Goal: Task Accomplishment & Management: Complete application form

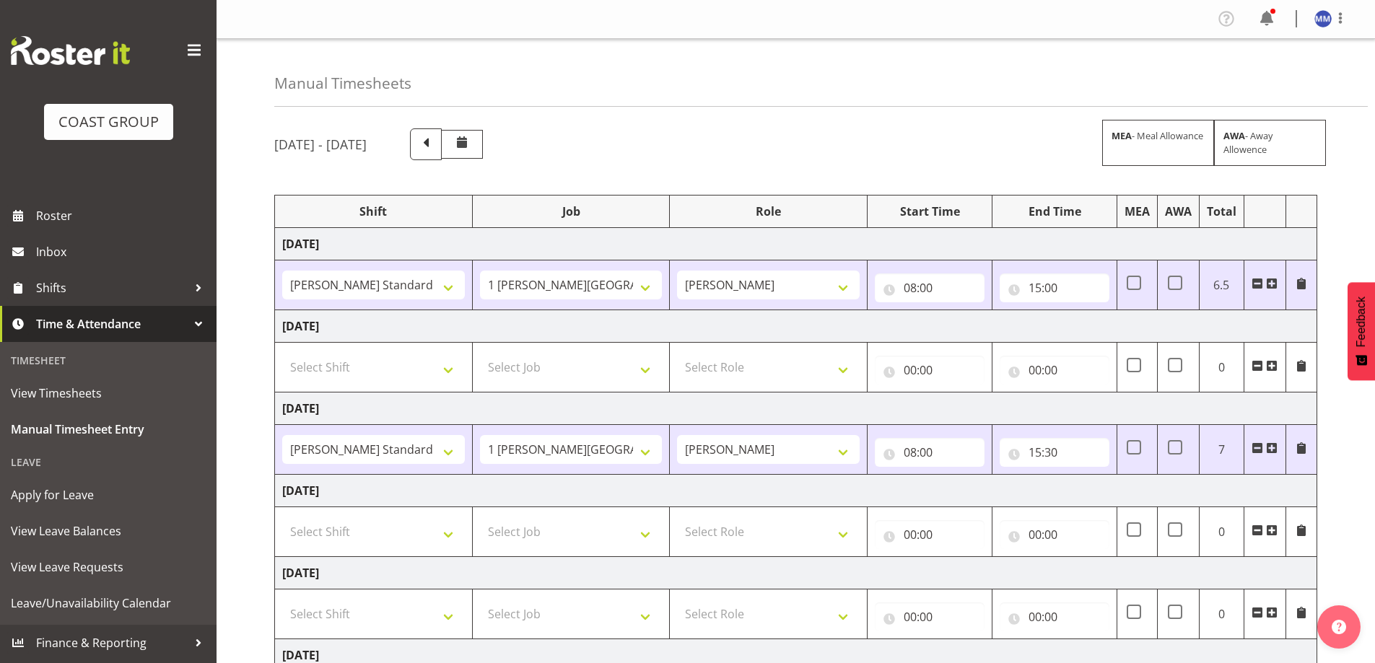
select select "47759"
select select "7032"
select select "47759"
select select "7032"
select select "47759"
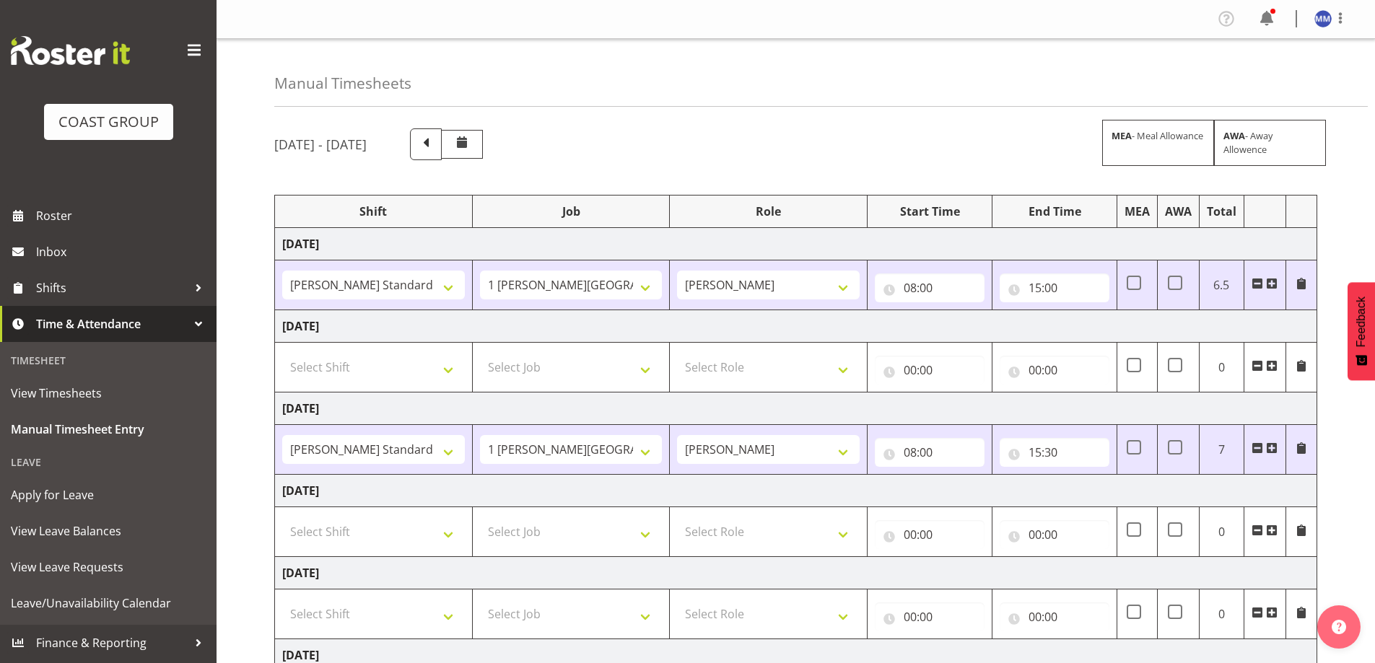
select select "7032"
select select "16"
select select "47759"
select select "7032"
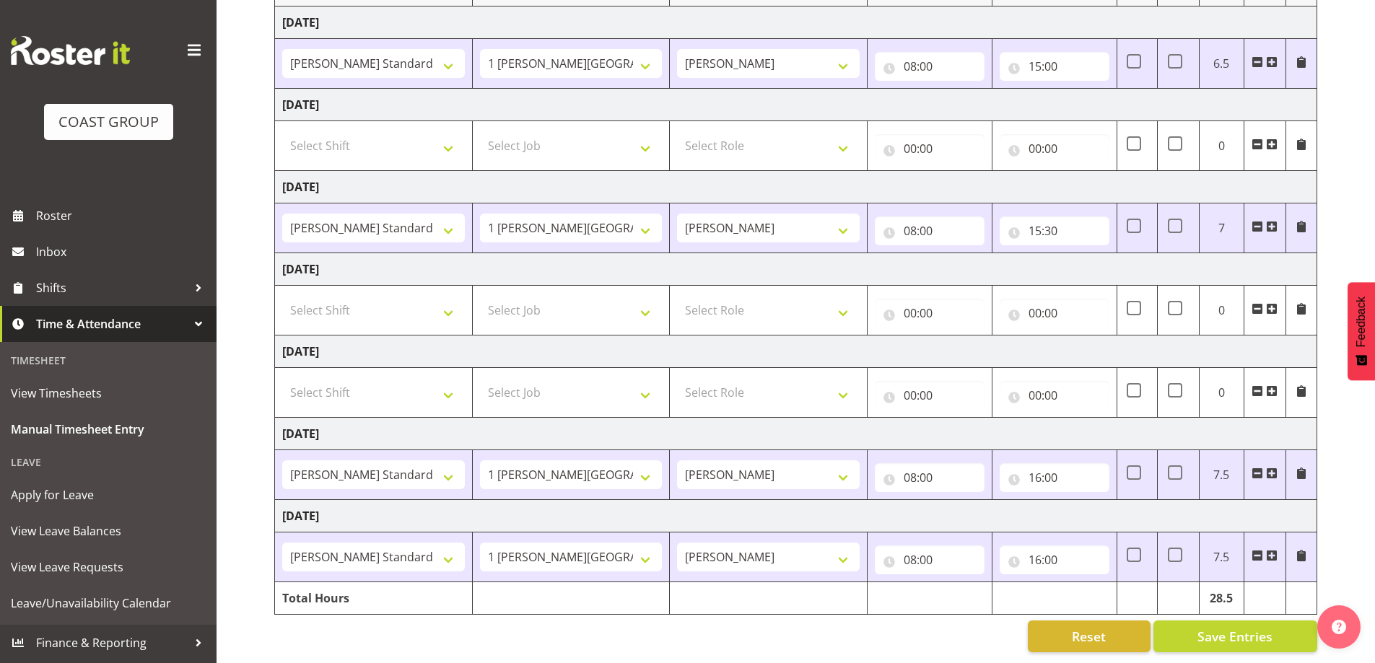
scroll to position [232, 0]
click at [1039, 473] on input "16:00" at bounding box center [1055, 477] width 110 height 29
click at [1102, 502] on select "00 01 02 03 04 05 06 07 08 09 10 11 12 13 14 15 16 17 18 19 20 21 22 23" at bounding box center [1098, 515] width 32 height 29
select select "15"
click at [1082, 501] on select "00 01 02 03 04 05 06 07 08 09 10 11 12 13 14 15 16 17 18 19 20 21 22 23" at bounding box center [1098, 515] width 32 height 29
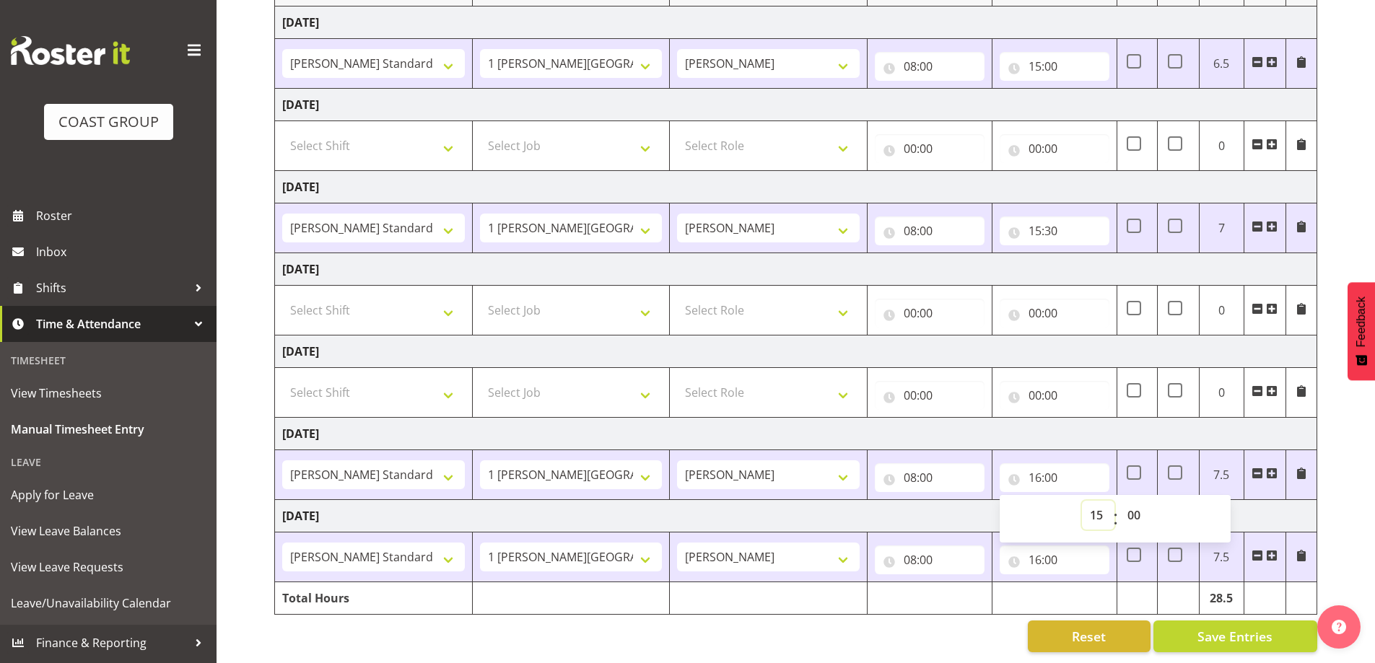
type input "15:00"
click at [1045, 555] on input "16:00" at bounding box center [1055, 560] width 110 height 29
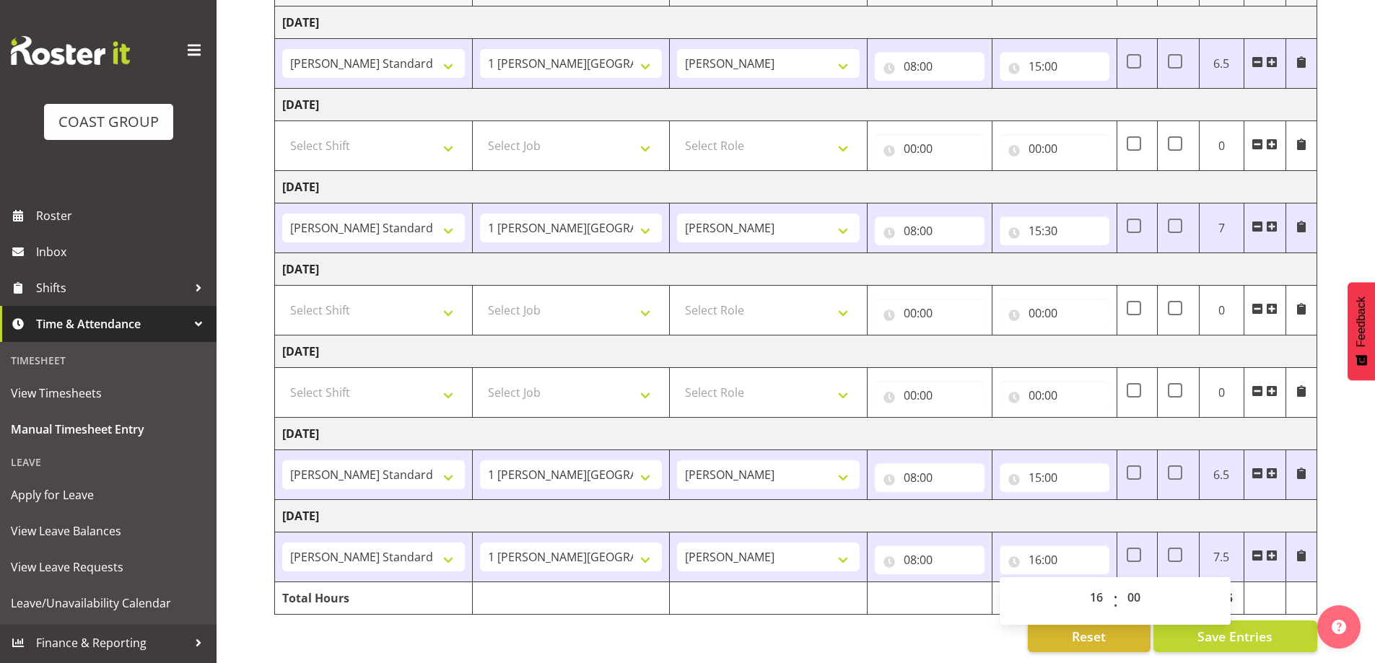
click at [1117, 598] on span ":" at bounding box center [1115, 601] width 5 height 36
click at [1084, 583] on select "00 01 02 03 04 05 06 07 08 09 10 11 12 13 14 15 16 17 18 19 20 21 22 23" at bounding box center [1098, 597] width 32 height 29
select select "15"
click at [1082, 583] on select "00 01 02 03 04 05 06 07 08 09 10 11 12 13 14 15 16 17 18 19 20 21 22 23" at bounding box center [1098, 597] width 32 height 29
type input "15:00"
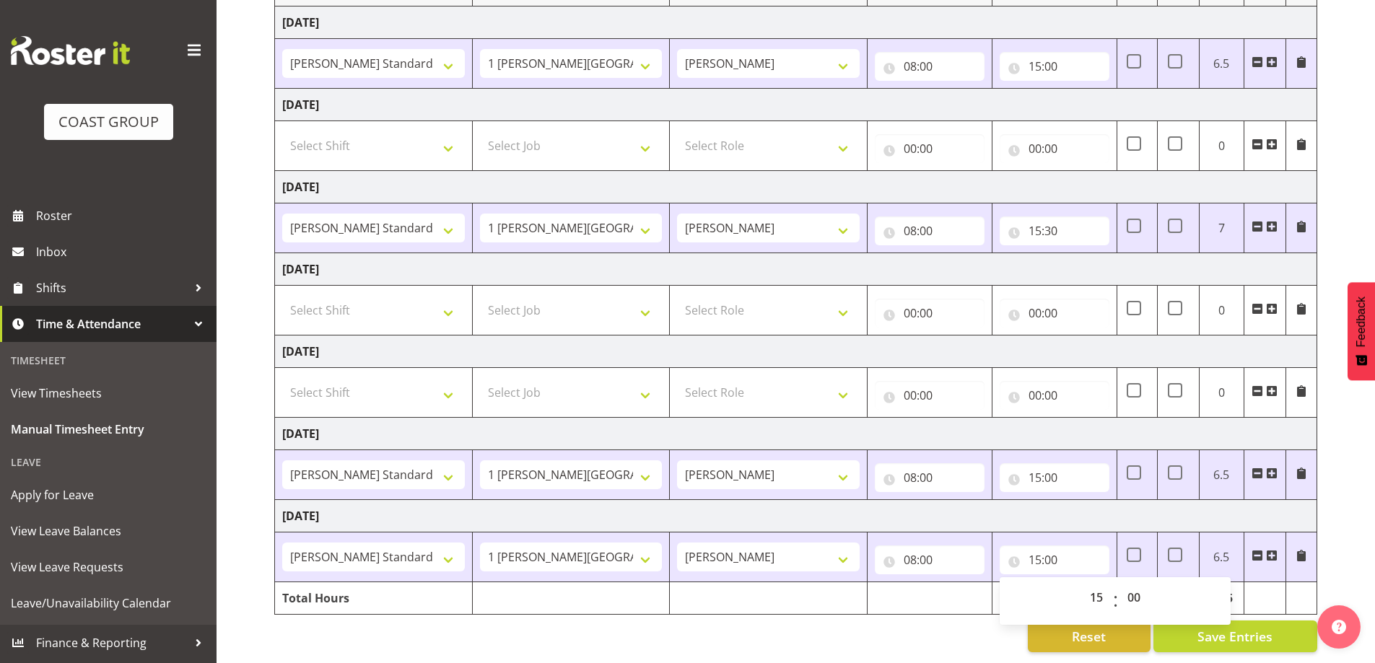
click at [1032, 500] on td "[DATE]" at bounding box center [796, 516] width 1042 height 32
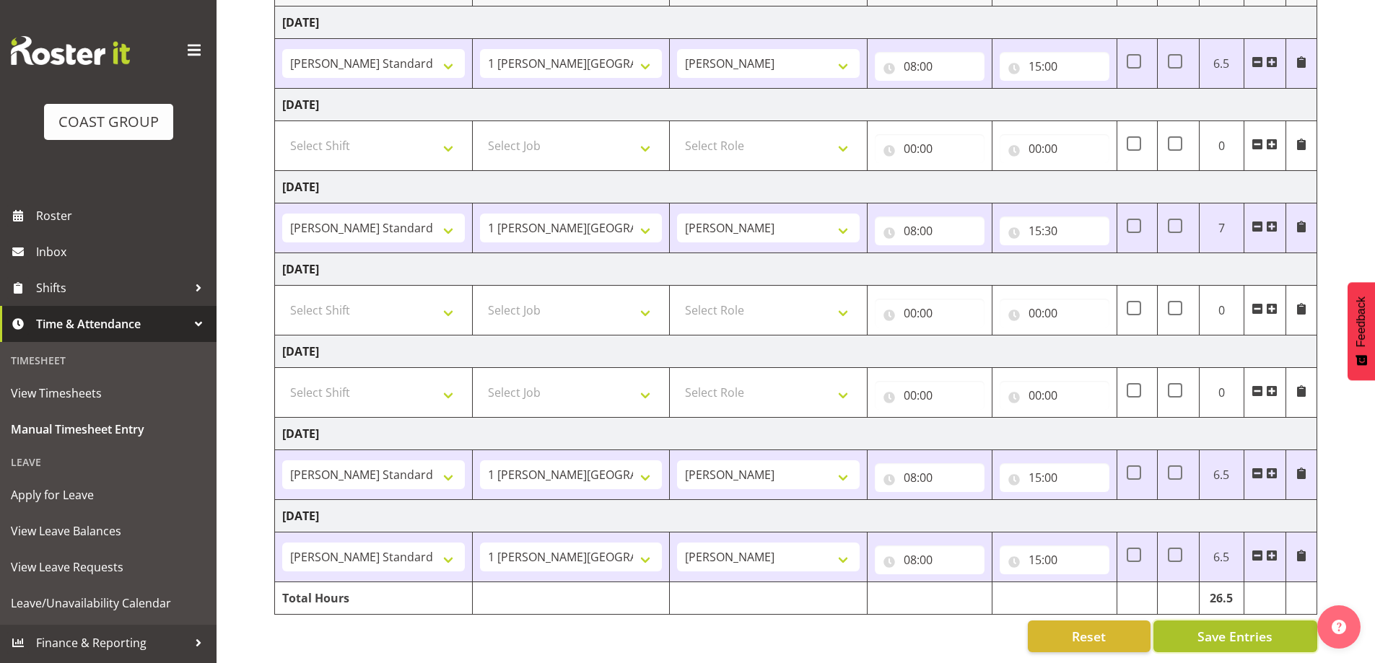
click at [1207, 632] on span "Save Entries" at bounding box center [1235, 636] width 75 height 19
click at [860, 634] on div "Reset Save Entries" at bounding box center [795, 637] width 1043 height 32
